Goal: Information Seeking & Learning: Compare options

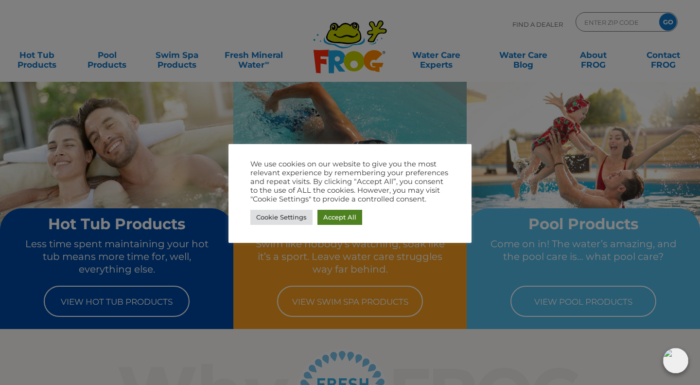
click at [328, 216] on link "Accept All" at bounding box center [340, 217] width 45 height 15
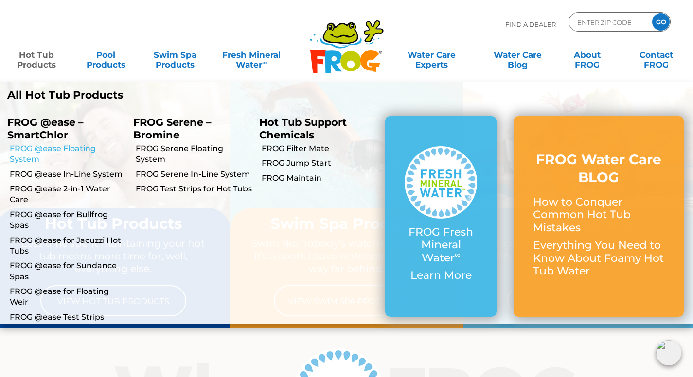
click at [64, 148] on link "FROG @ease Floating System" at bounding box center [68, 154] width 116 height 22
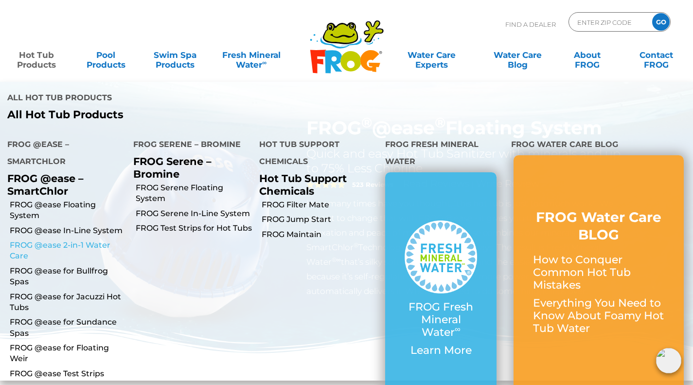
click at [54, 246] on link "FROG @ease 2-in-1 Water Care" at bounding box center [68, 251] width 116 height 22
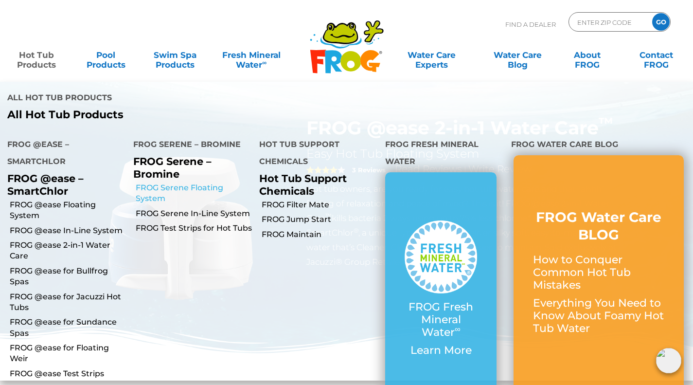
click at [158, 186] on link "FROG Serene Floating System" at bounding box center [194, 193] width 116 height 22
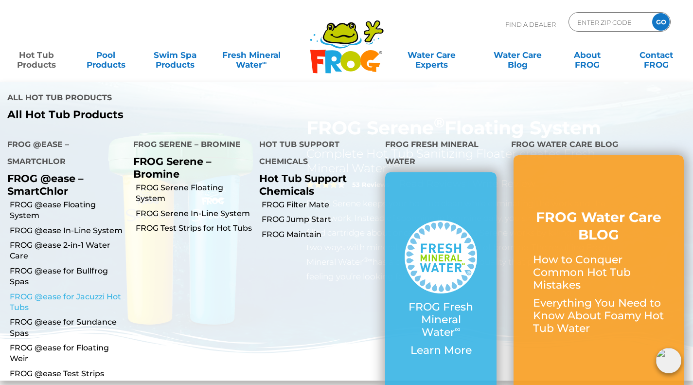
click at [70, 295] on link "FROG @ease for Jacuzzi Hot Tubs" at bounding box center [68, 302] width 116 height 22
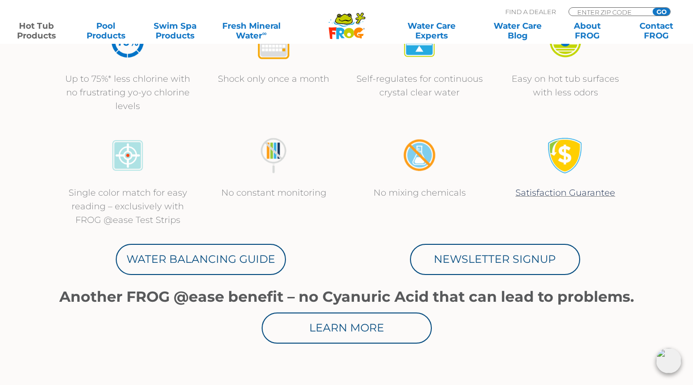
scroll to position [146, 0]
